Goal: Task Accomplishment & Management: Use online tool/utility

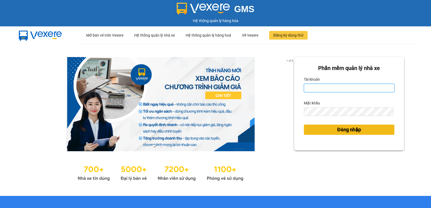
type input "pvgodau.dongphuoc"
click at [331, 129] on button "Đăng nhập" at bounding box center [349, 130] width 90 height 10
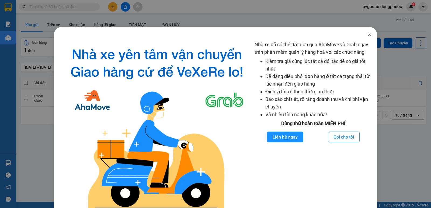
click at [368, 36] on span "Close" at bounding box center [369, 34] width 15 height 15
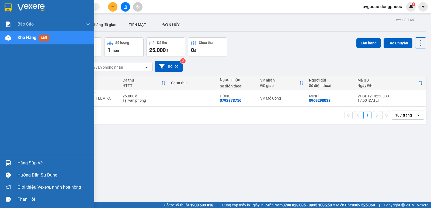
click at [13, 5] on div at bounding box center [47, 8] width 94 height 17
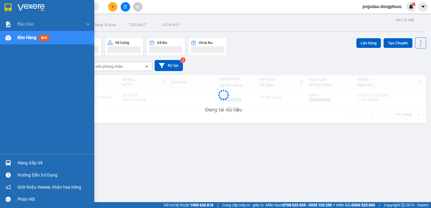
click at [19, 164] on div "Hàng sắp về" at bounding box center [53, 163] width 73 height 8
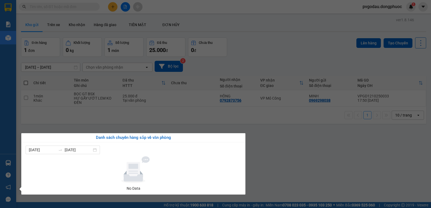
click at [297, 146] on section "Kết quả tìm kiếm ( 0 ) Bộ lọc No Data pvgodau.dongphuoc 1 Báo cáo Mẫu 1: Báo cá…" at bounding box center [215, 104] width 431 height 208
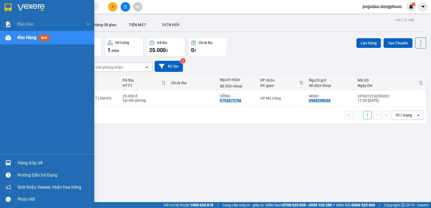
click at [9, 12] on div at bounding box center [7, 7] width 9 height 9
